Goal: Information Seeking & Learning: Check status

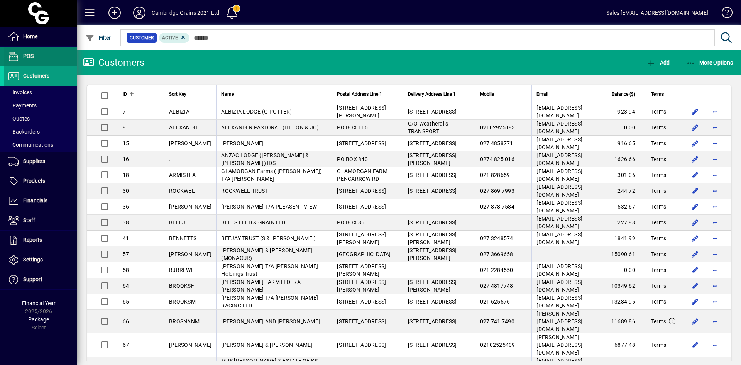
click at [61, 55] on span at bounding box center [40, 56] width 73 height 19
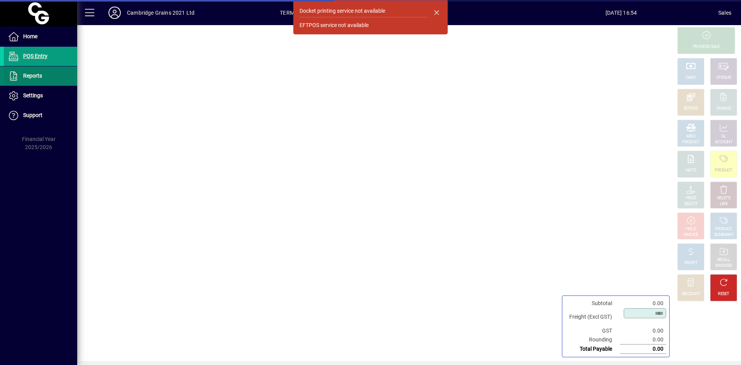
click at [55, 71] on span at bounding box center [40, 76] width 73 height 19
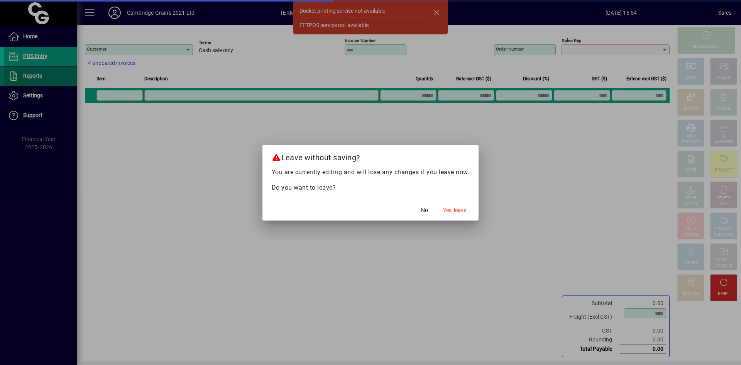
type input "**********"
click at [468, 210] on span "button" at bounding box center [454, 210] width 29 height 19
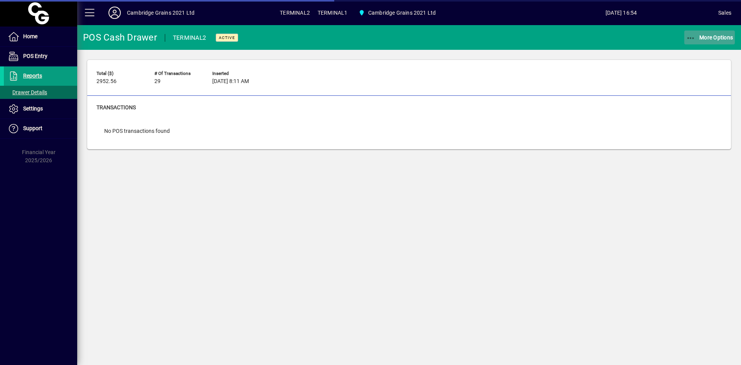
click at [726, 40] on span "More Options" at bounding box center [709, 37] width 47 height 6
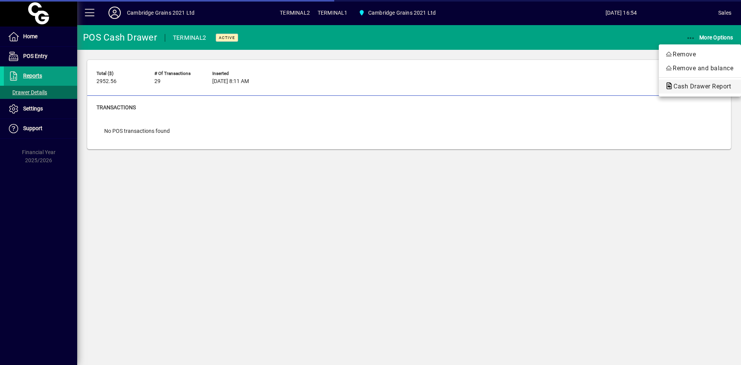
click at [696, 84] on span "Cash Drawer Report" at bounding box center [700, 86] width 70 height 7
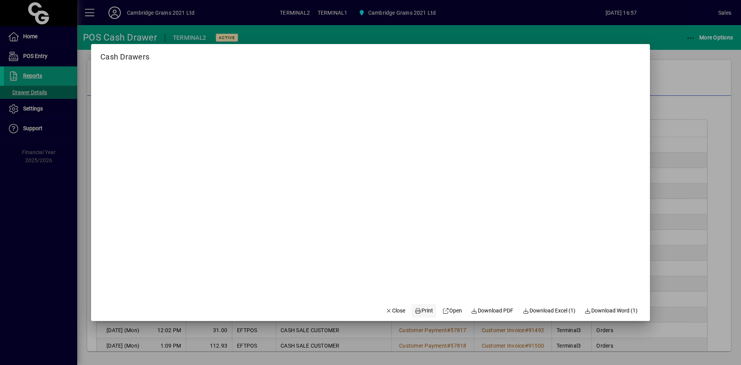
click at [411, 307] on span at bounding box center [423, 310] width 25 height 19
click at [476, 343] on div at bounding box center [370, 182] width 741 height 365
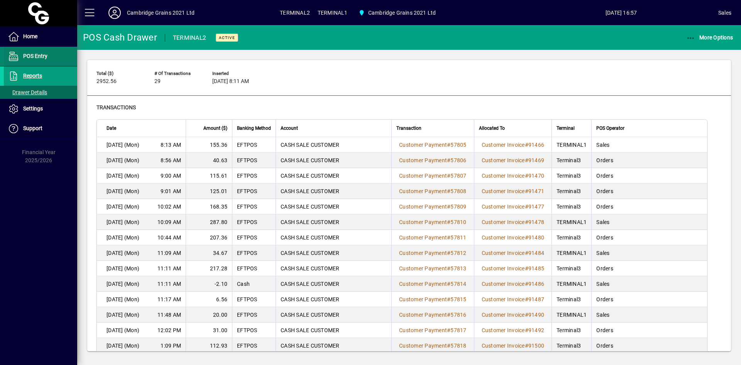
drag, startPoint x: 12, startPoint y: 59, endPoint x: 20, endPoint y: 49, distance: 12.9
click at [12, 59] on icon at bounding box center [14, 56] width 12 height 9
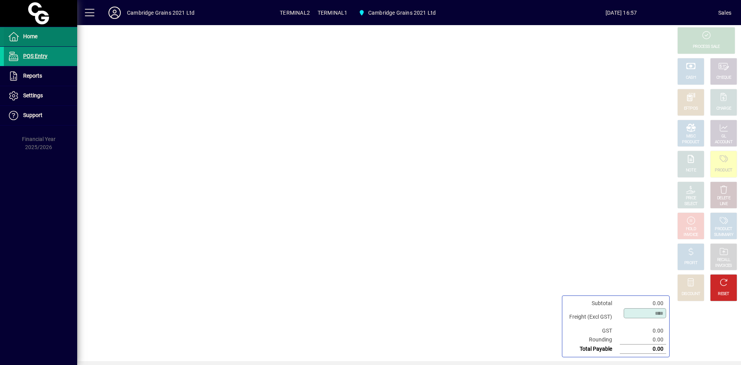
click at [32, 40] on span "Home" at bounding box center [21, 36] width 34 height 9
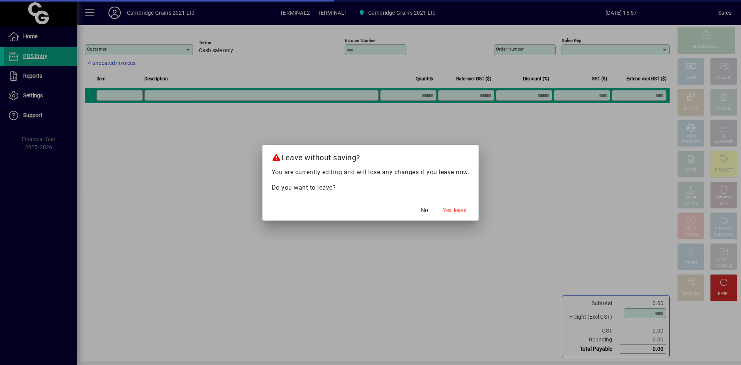
type input "**********"
click at [454, 209] on span "Yes, leave" at bounding box center [454, 210] width 23 height 8
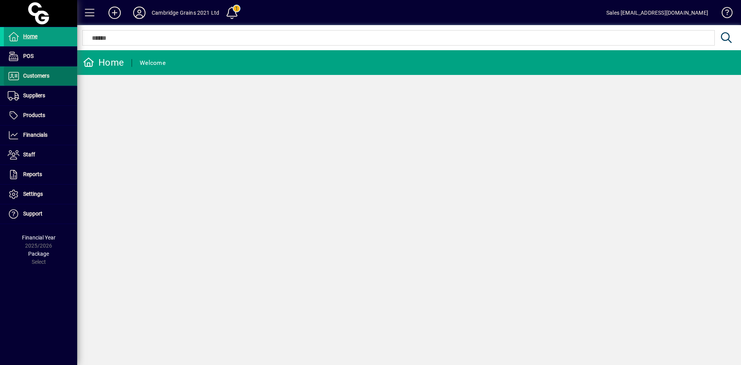
click at [38, 84] on span at bounding box center [40, 76] width 73 height 19
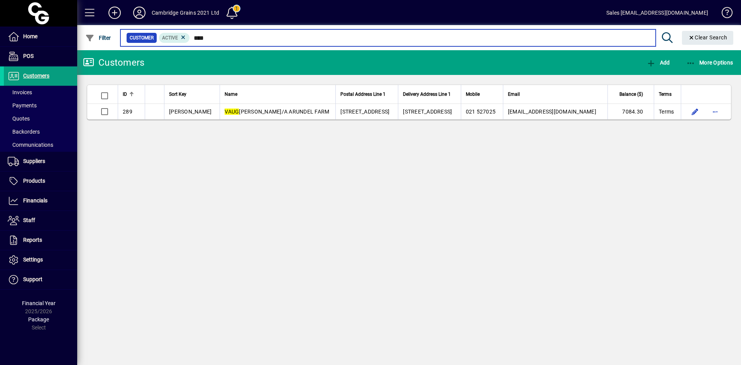
type input "****"
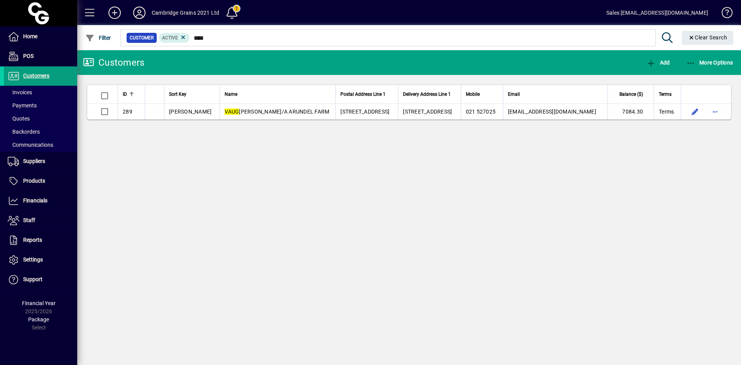
click at [245, 121] on app-page-flat "ID Sort Key Name Postal Address Line 1 Delivery Address Line 1 Mobile Email Bal…" at bounding box center [409, 102] width 664 height 54
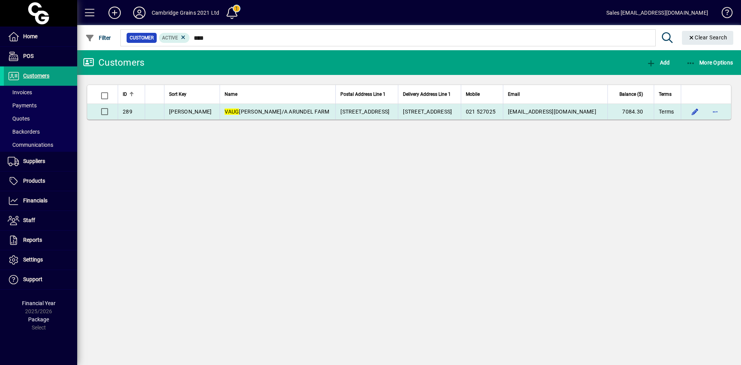
click at [258, 110] on span "VAUG [PERSON_NAME]/A ARUNDEL FARM" at bounding box center [277, 111] width 105 height 6
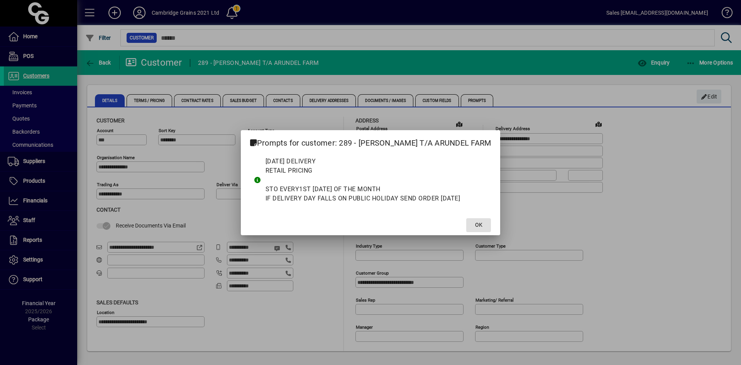
click at [488, 225] on span at bounding box center [478, 225] width 25 height 19
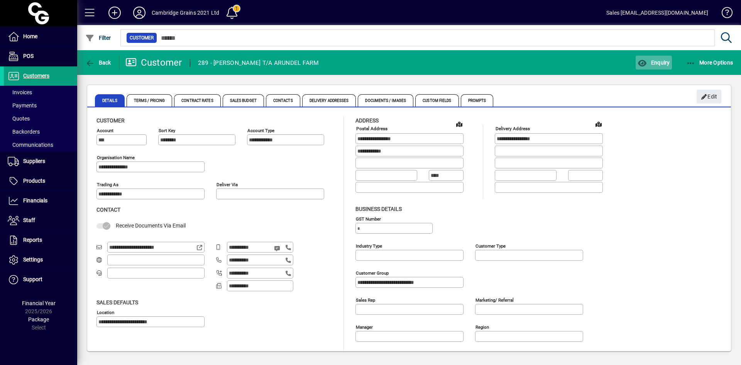
click at [660, 66] on span "button" at bounding box center [653, 62] width 36 height 19
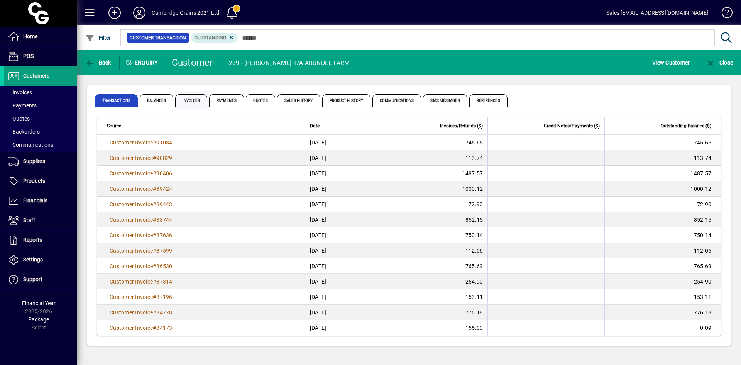
click at [182, 99] on span "Invoices" at bounding box center [191, 100] width 32 height 12
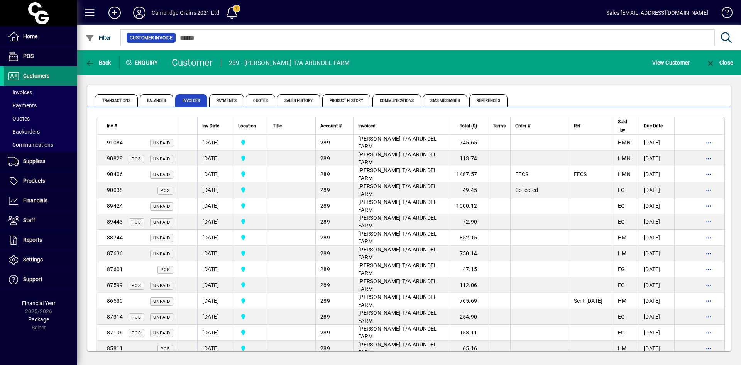
click at [36, 76] on span "Customers" at bounding box center [36, 76] width 26 height 6
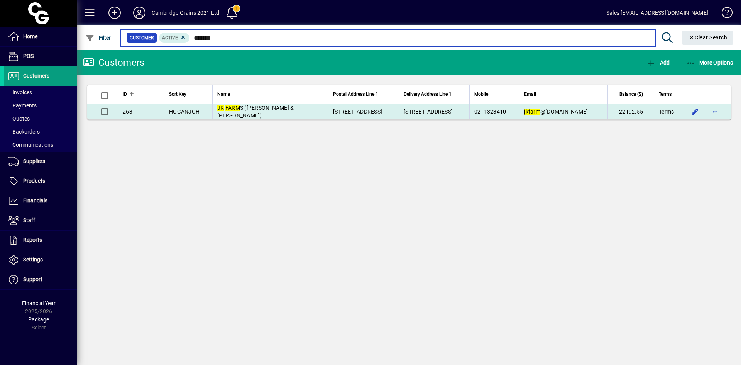
type input "*******"
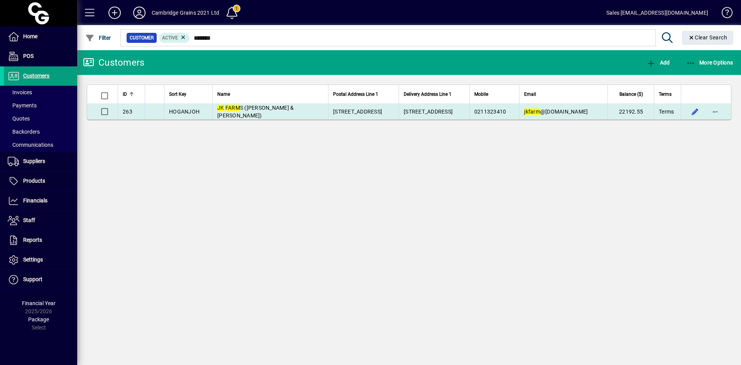
click at [271, 117] on td "JK FARM S ([PERSON_NAME] & [PERSON_NAME])" at bounding box center [270, 111] width 116 height 15
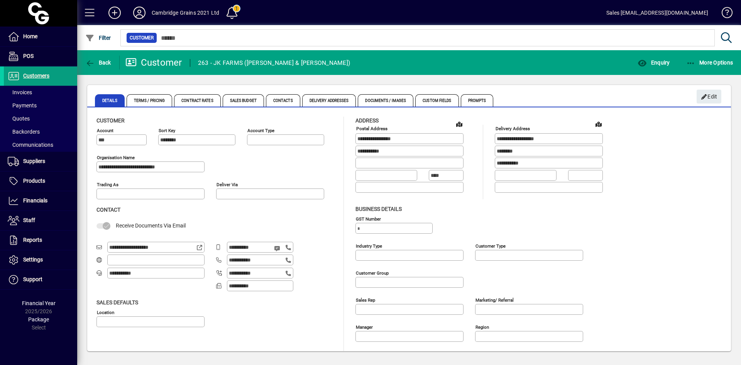
type input "**********"
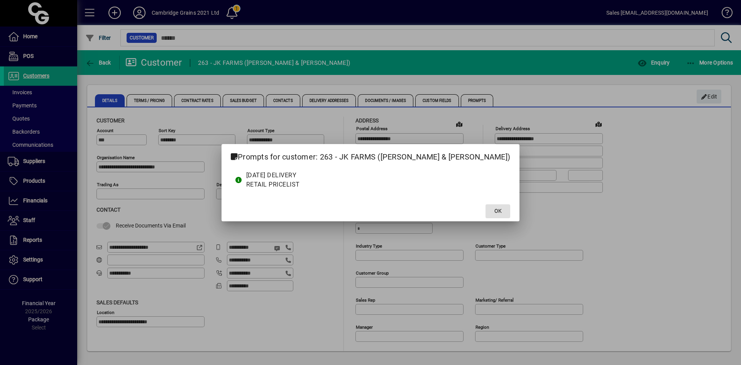
click at [485, 213] on span at bounding box center [497, 211] width 25 height 19
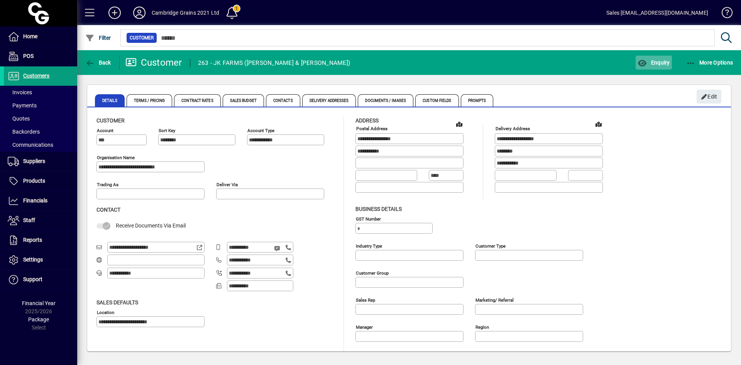
click at [647, 58] on span "button" at bounding box center [653, 62] width 36 height 19
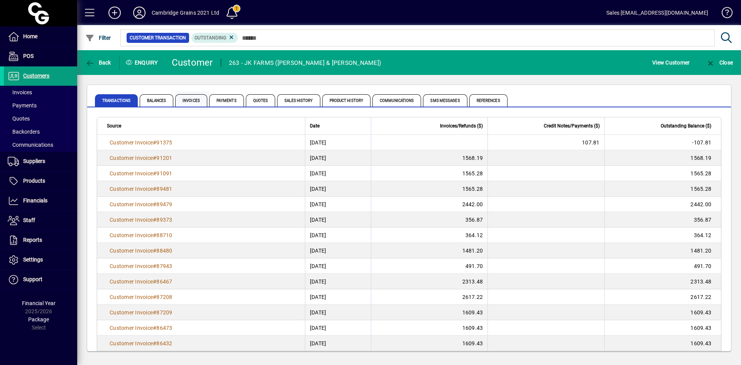
click at [193, 98] on span "Invoices" at bounding box center [191, 100] width 32 height 12
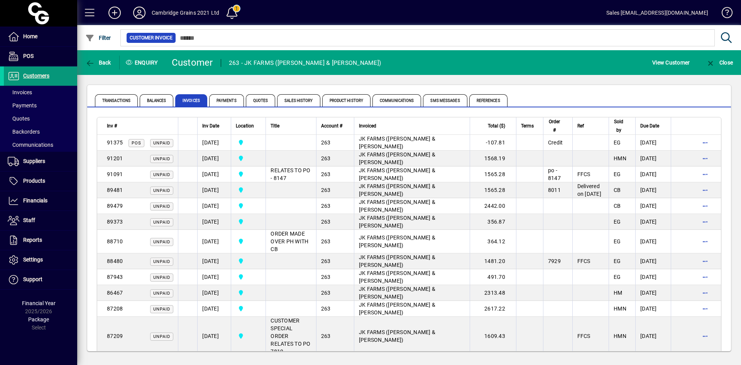
click at [55, 78] on span at bounding box center [40, 76] width 73 height 19
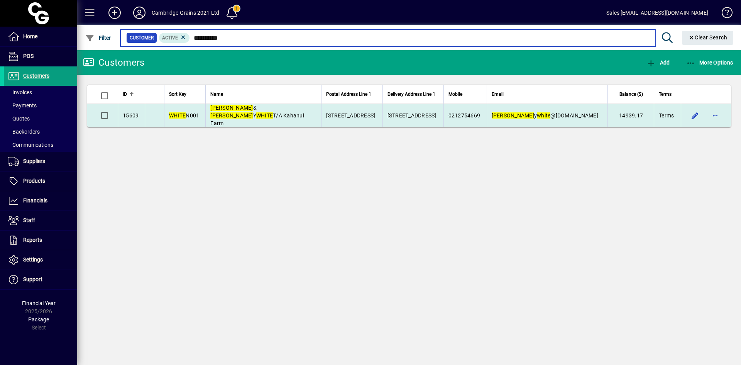
type input "**********"
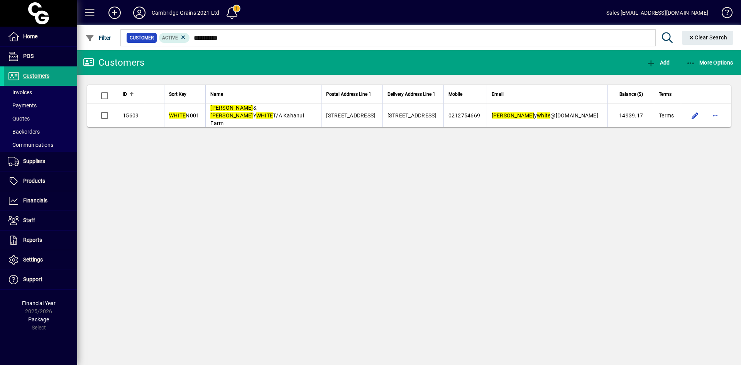
drag, startPoint x: 357, startPoint y: 107, endPoint x: 353, endPoint y: 110, distance: 4.7
click at [358, 108] on td "[STREET_ADDRESS]" at bounding box center [351, 115] width 61 height 23
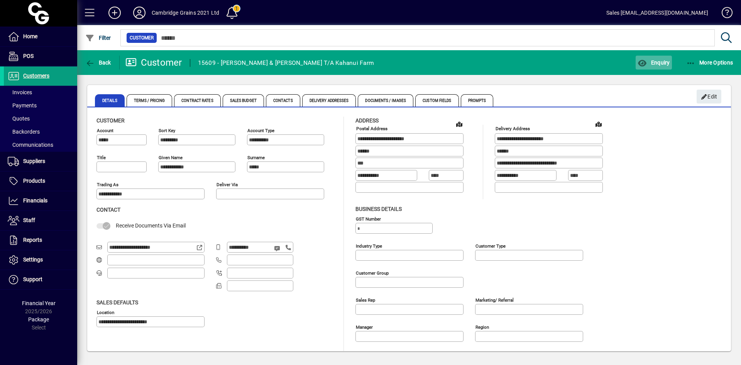
click at [649, 68] on span "button" at bounding box center [653, 62] width 36 height 19
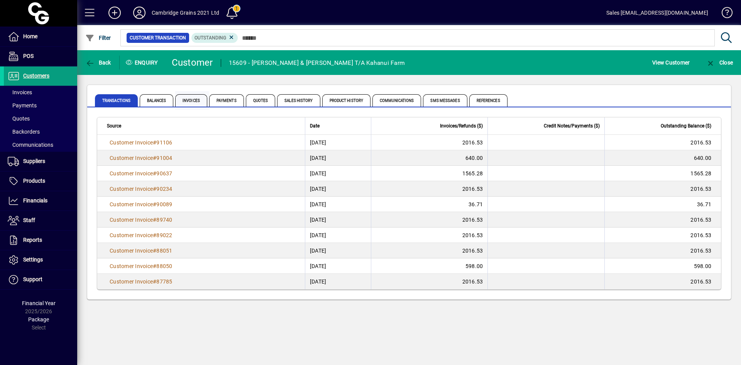
click at [195, 105] on span "Invoices" at bounding box center [191, 100] width 32 height 12
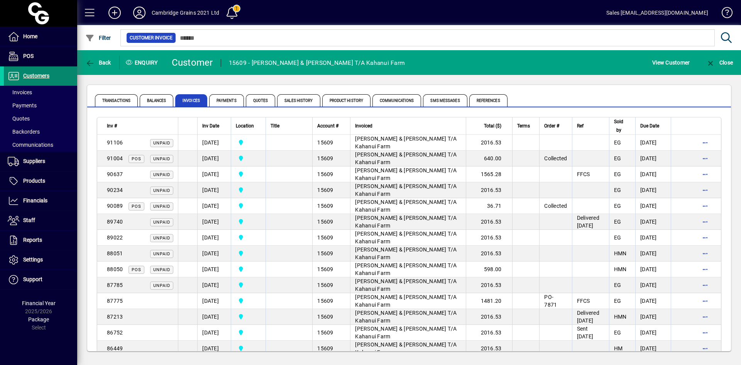
click at [37, 76] on span "Customers" at bounding box center [36, 76] width 26 height 6
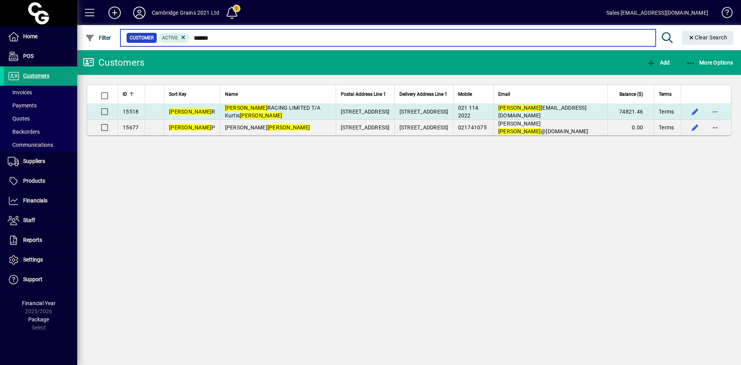
type input "******"
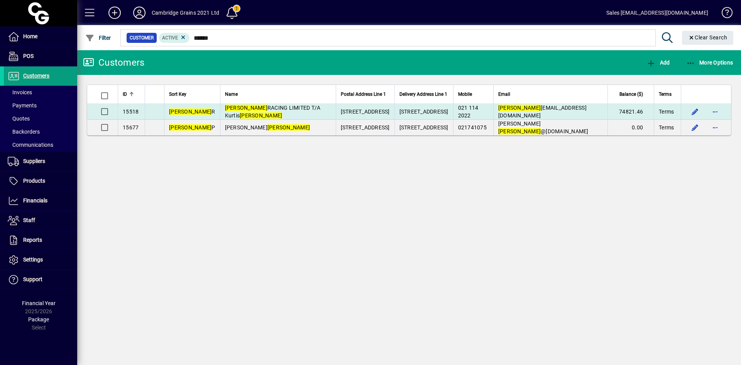
click at [336, 106] on td "[STREET_ADDRESS]" at bounding box center [365, 112] width 59 height 16
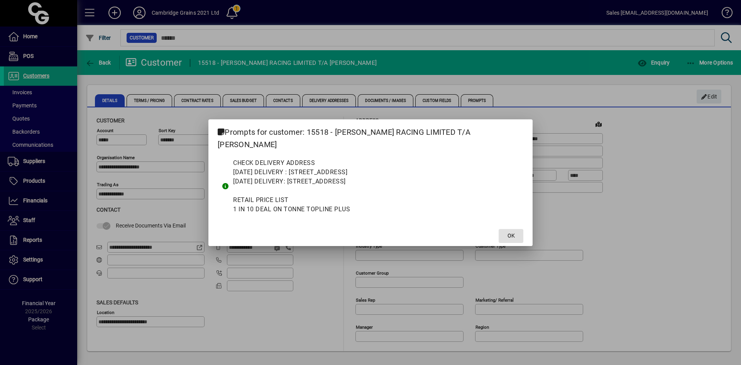
click at [498, 226] on span at bounding box center [510, 235] width 25 height 19
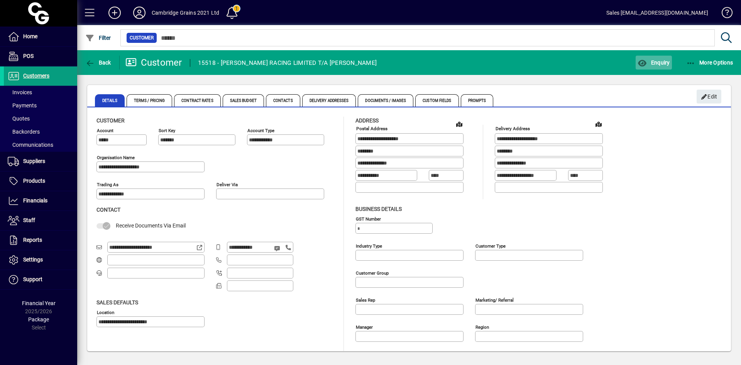
click at [669, 66] on span "button" at bounding box center [653, 62] width 36 height 19
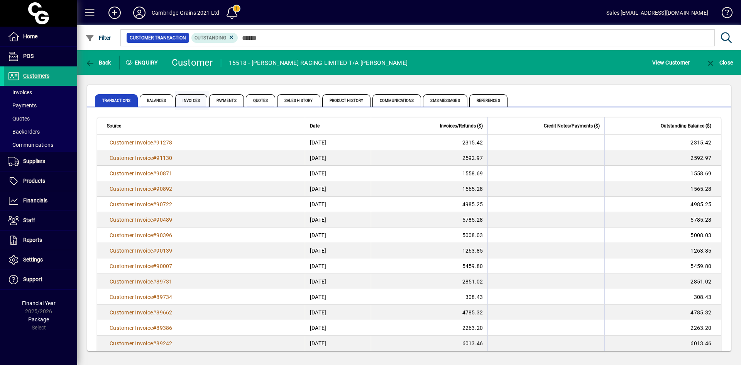
click at [187, 101] on span "Invoices" at bounding box center [191, 100] width 32 height 12
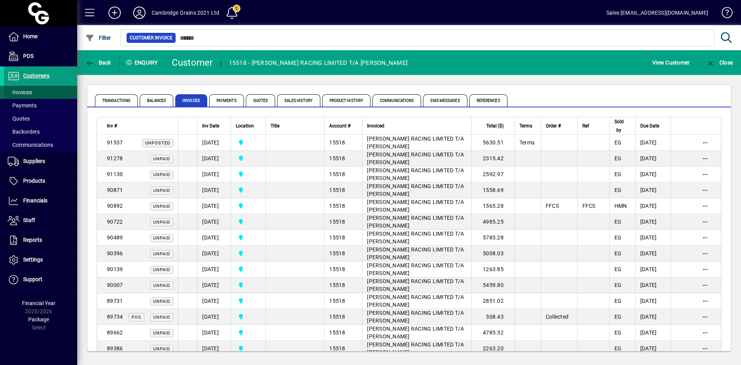
click at [52, 86] on span at bounding box center [40, 92] width 73 height 19
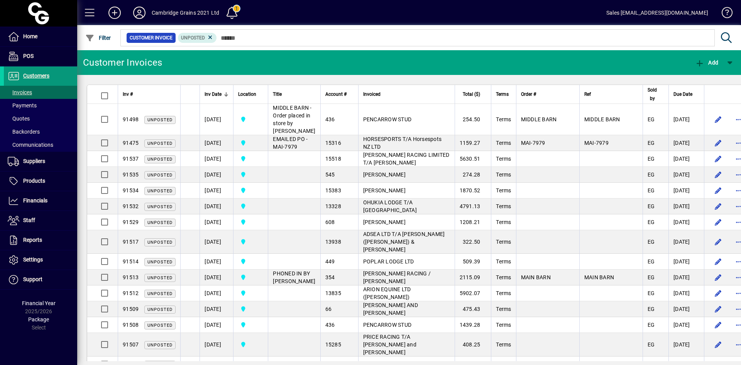
click at [54, 81] on span at bounding box center [40, 76] width 73 height 19
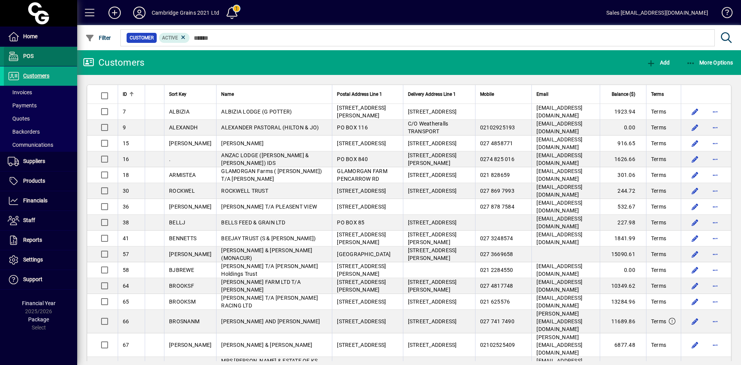
click at [50, 55] on span at bounding box center [40, 56] width 73 height 19
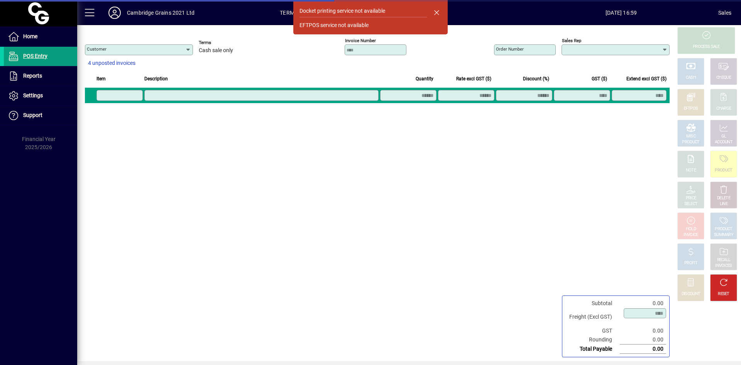
type input "**********"
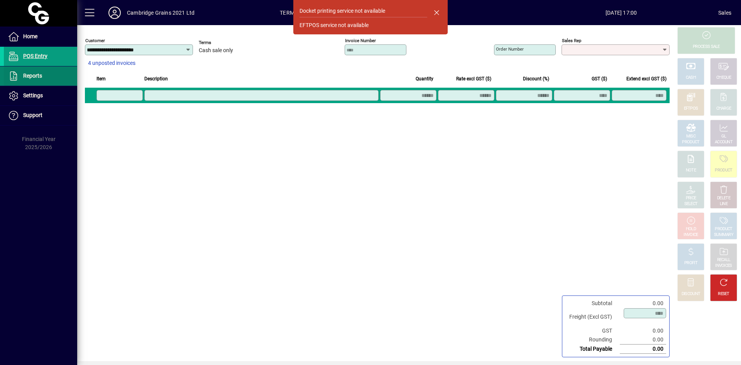
click at [61, 84] on span at bounding box center [40, 76] width 73 height 19
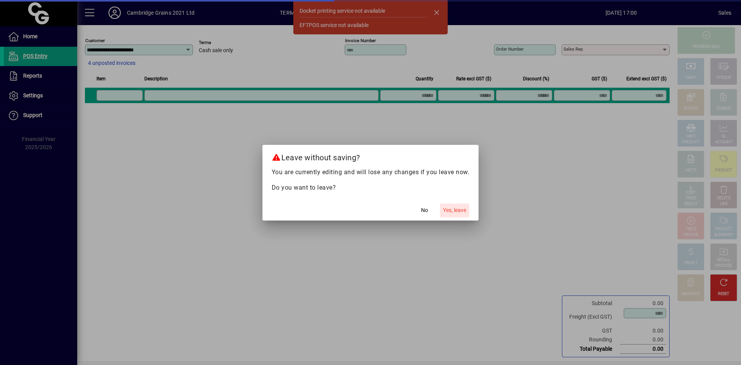
click at [450, 205] on span "button" at bounding box center [454, 210] width 29 height 19
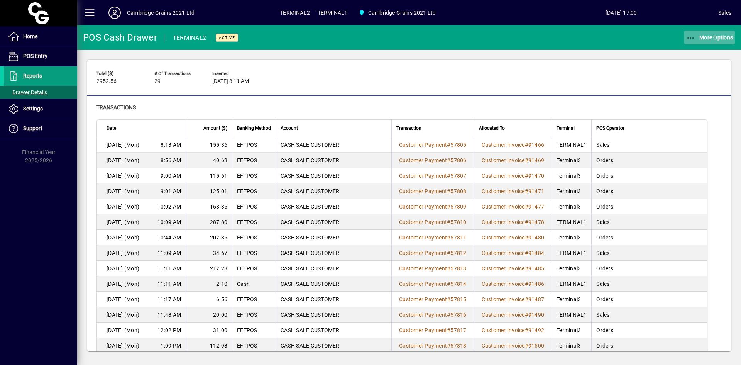
click at [713, 40] on span "More Options" at bounding box center [709, 37] width 47 height 6
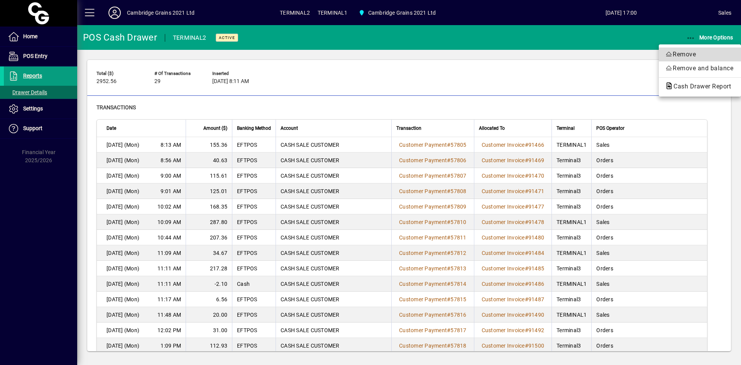
click at [696, 59] on span "Remove" at bounding box center [700, 54] width 70 height 9
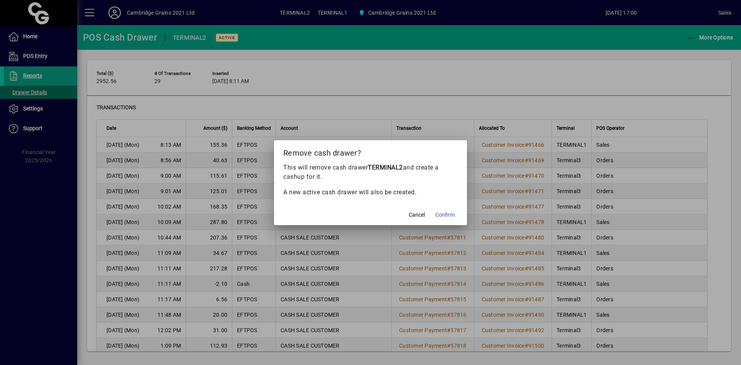
click at [446, 207] on span at bounding box center [444, 215] width 25 height 19
